Goal: Find specific page/section

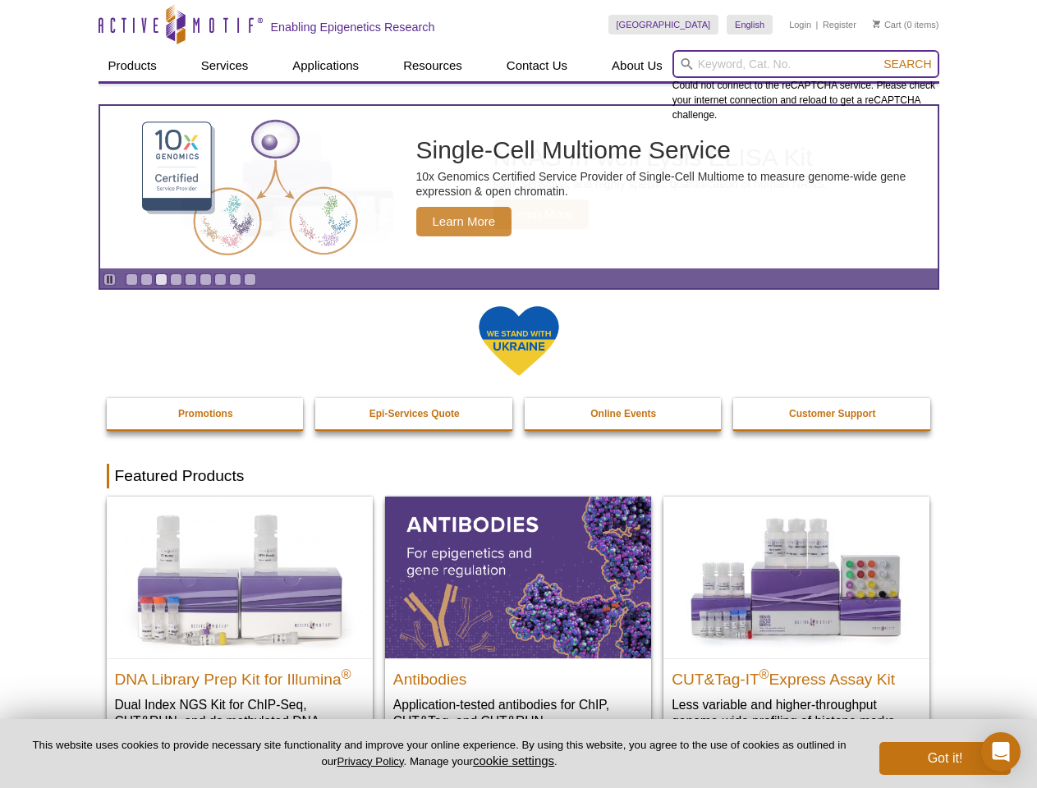
click at [806, 64] on input "search" at bounding box center [806, 64] width 267 height 28
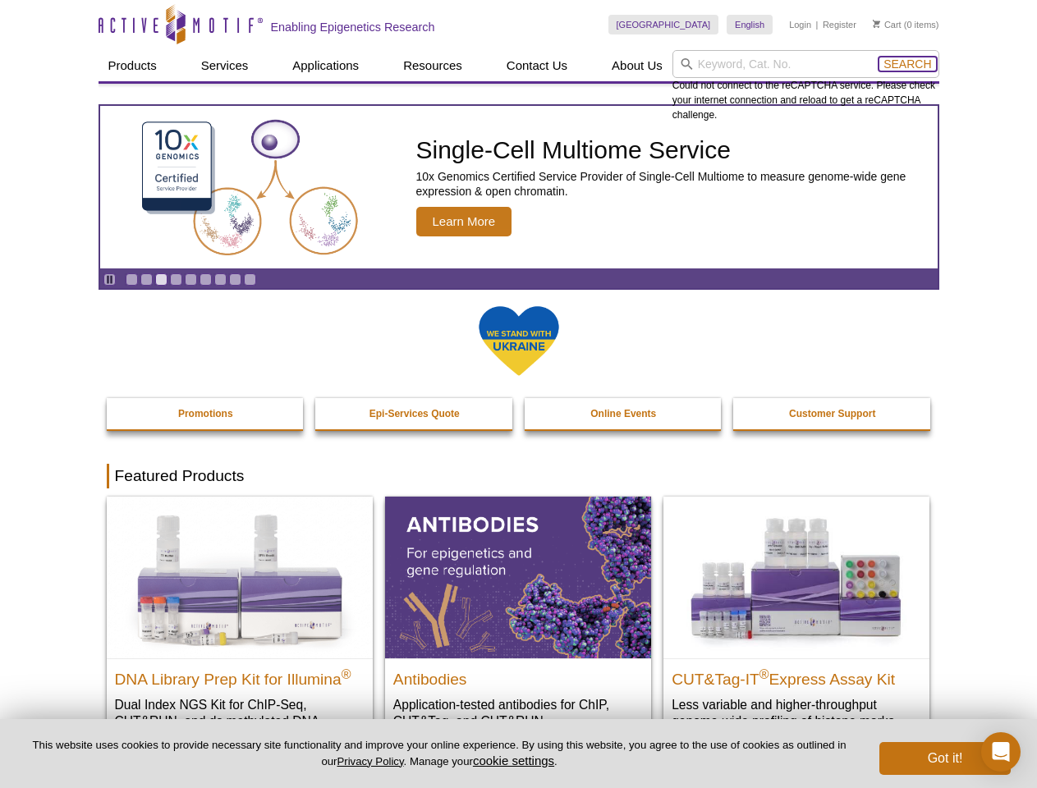
click at [908, 64] on span "Search" at bounding box center [908, 63] width 48 height 13
click at [109, 279] on icon "Pause" at bounding box center [109, 279] width 11 height 11
click at [131, 279] on link "Go to slide 1" at bounding box center [132, 279] width 12 height 12
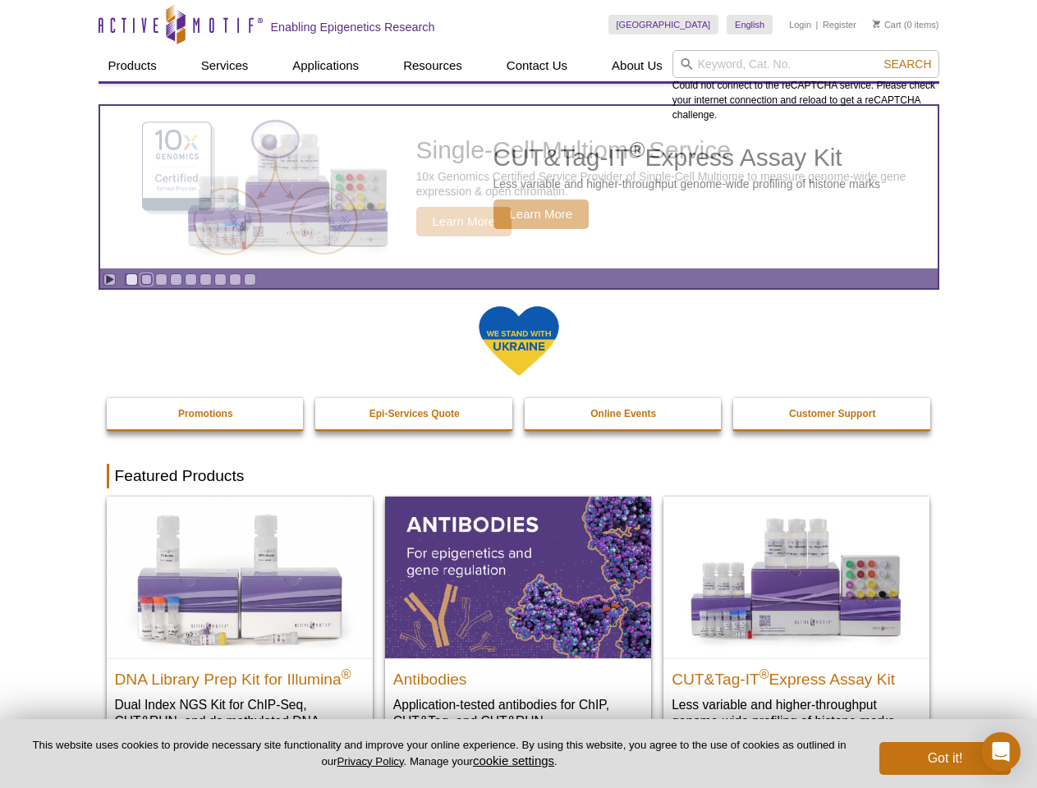
click at [146, 279] on link "Go to slide 2" at bounding box center [146, 279] width 12 height 12
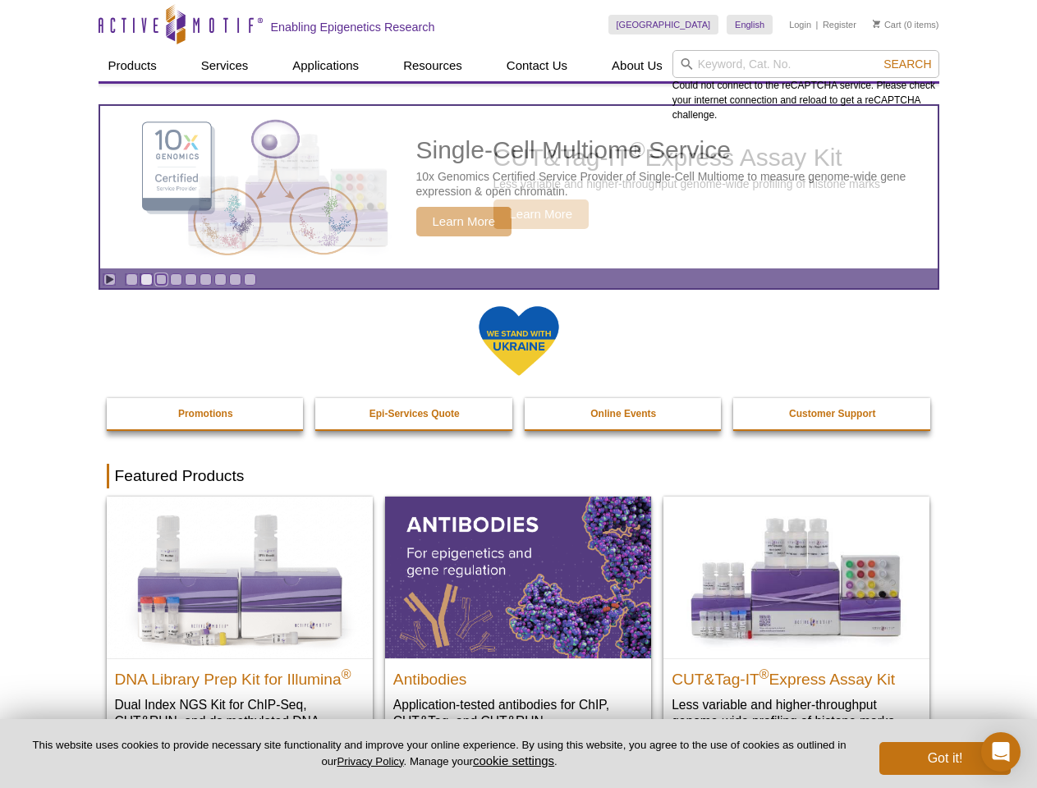
click at [161, 279] on link "Go to slide 3" at bounding box center [161, 279] width 12 height 12
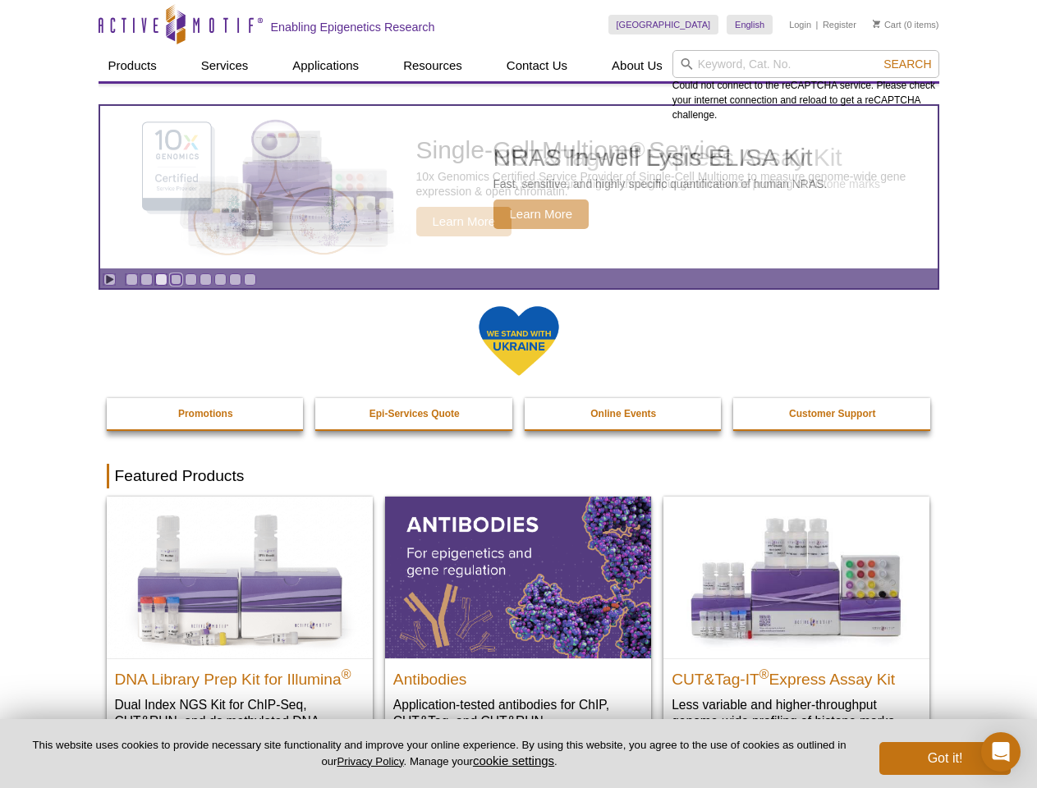
click at [176, 279] on link "Go to slide 4" at bounding box center [176, 279] width 12 height 12
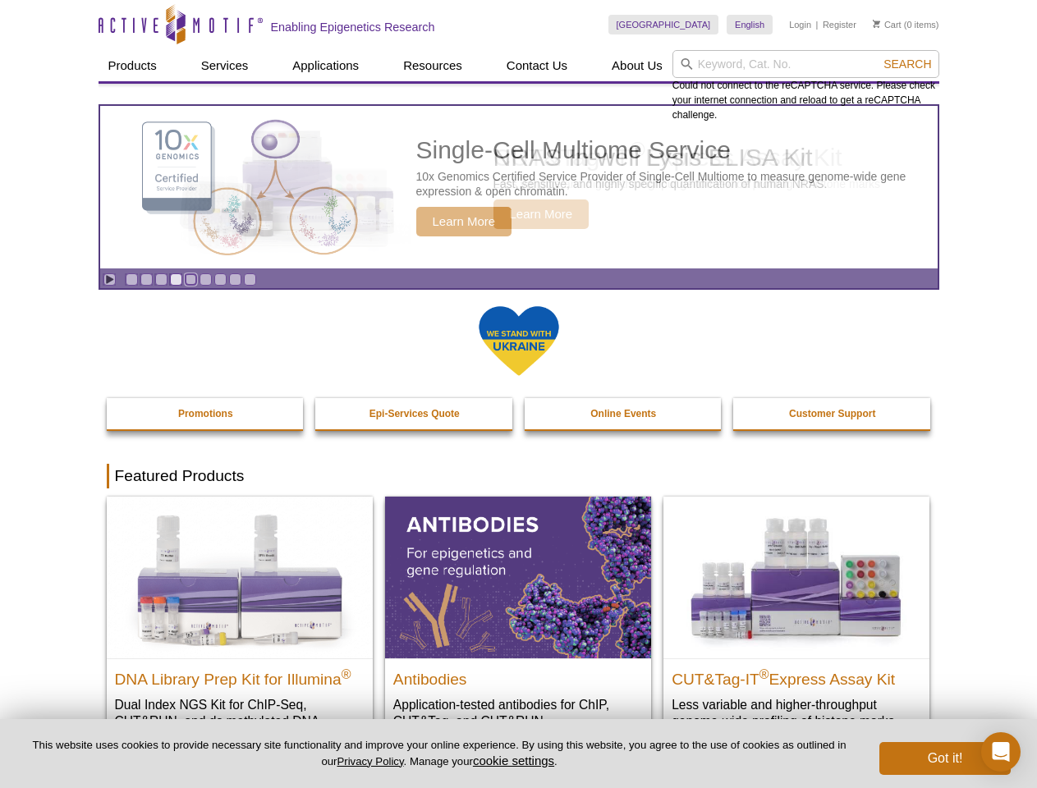
click at [191, 279] on link "Go to slide 5" at bounding box center [191, 279] width 12 height 12
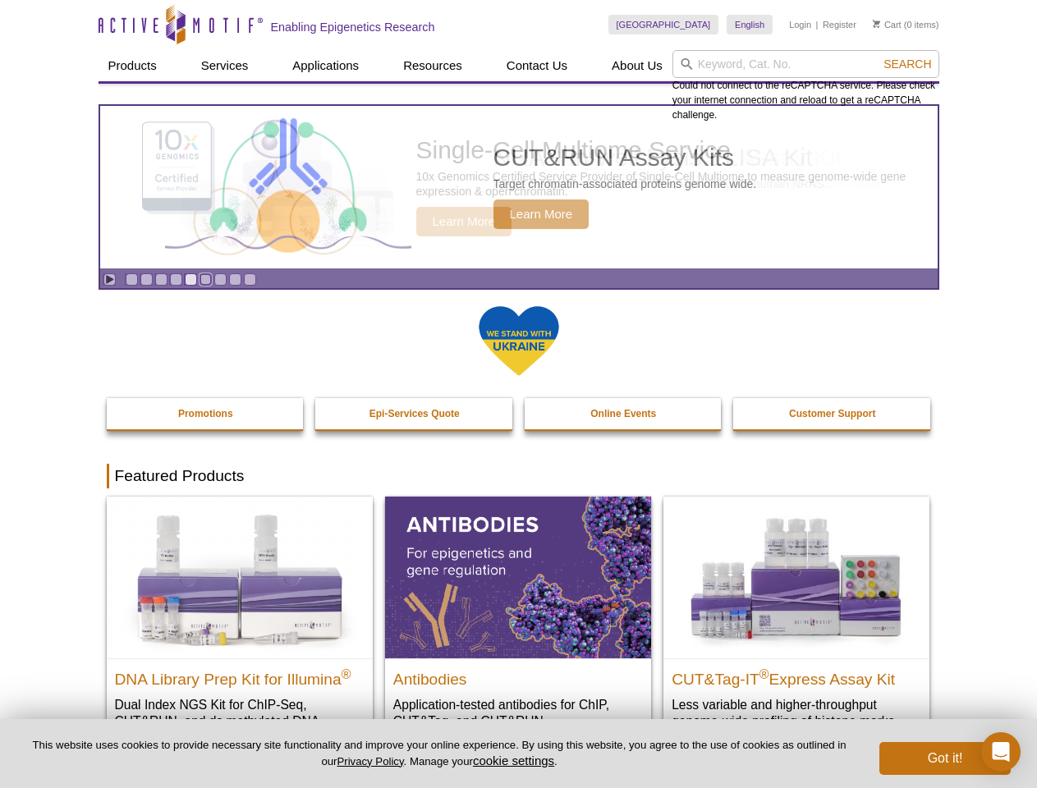
click at [205, 279] on link "Go to slide 6" at bounding box center [206, 279] width 12 height 12
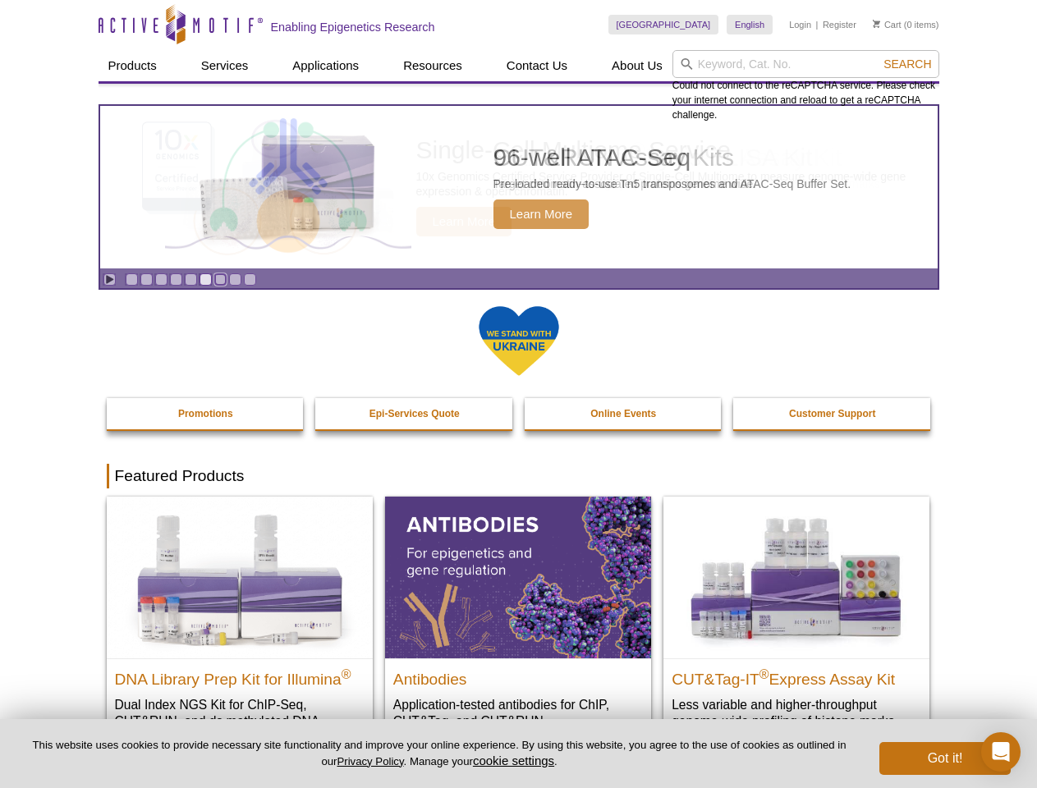
click at [220, 279] on link "Go to slide 7" at bounding box center [220, 279] width 12 height 12
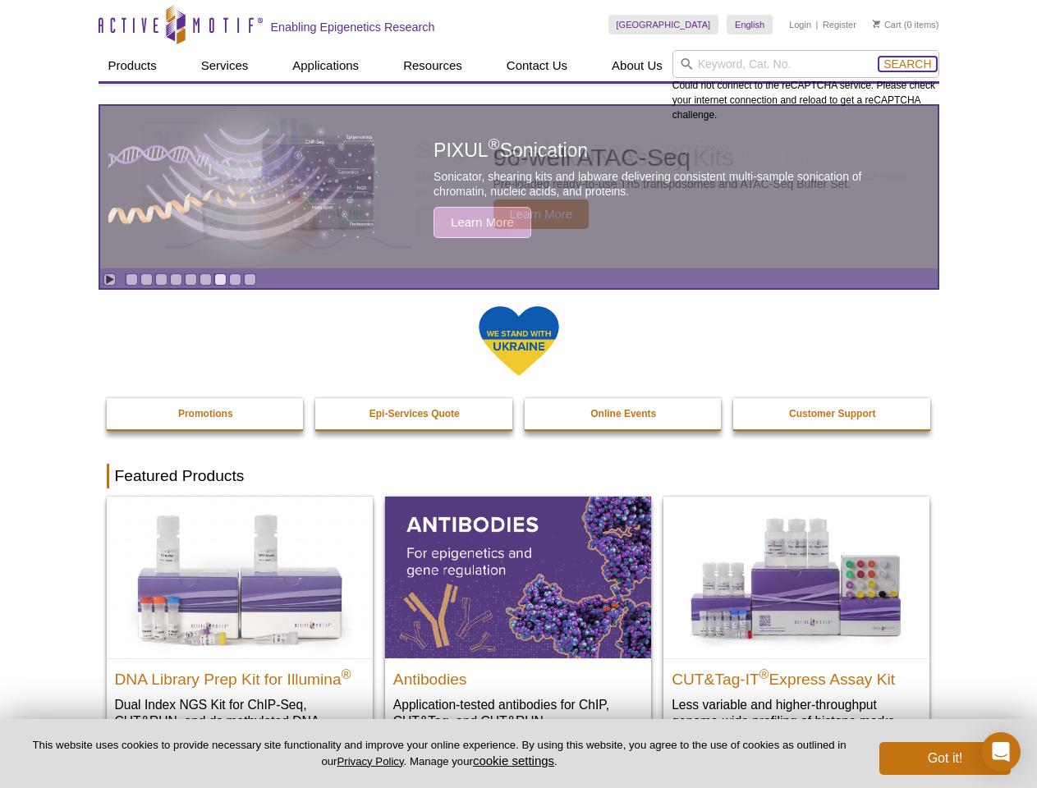
click at [908, 64] on span "Search" at bounding box center [908, 63] width 48 height 13
